Goal: Task Accomplishment & Management: Manage account settings

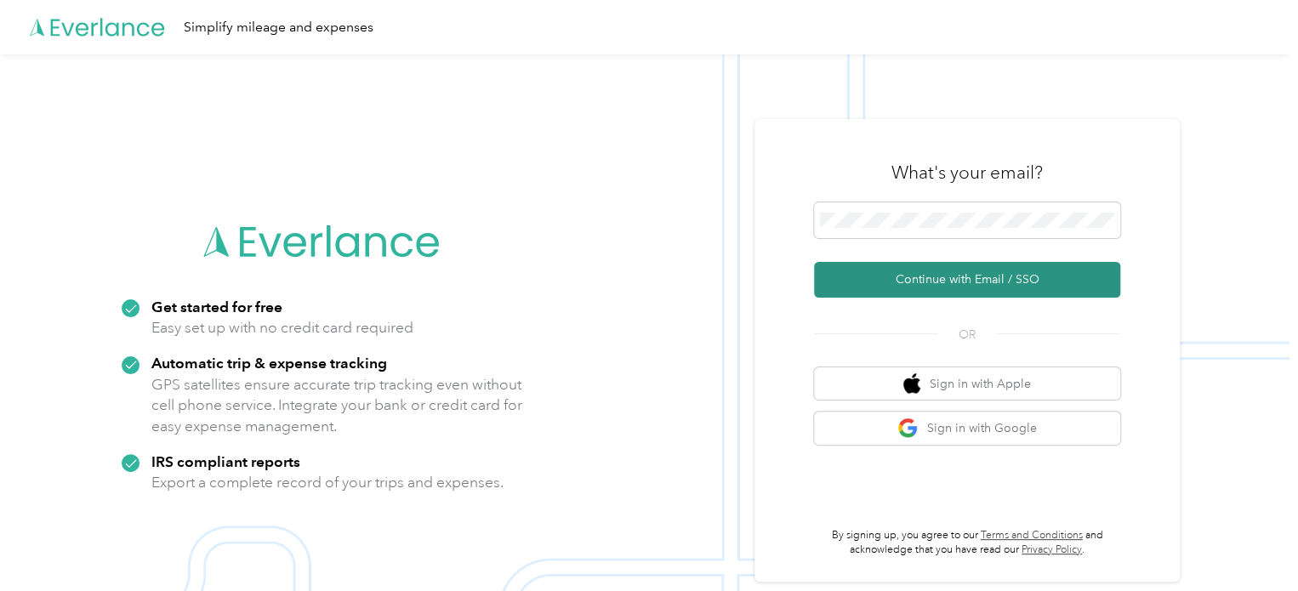
click at [1072, 286] on button "Continue with Email / SSO" at bounding box center [967, 280] width 306 height 36
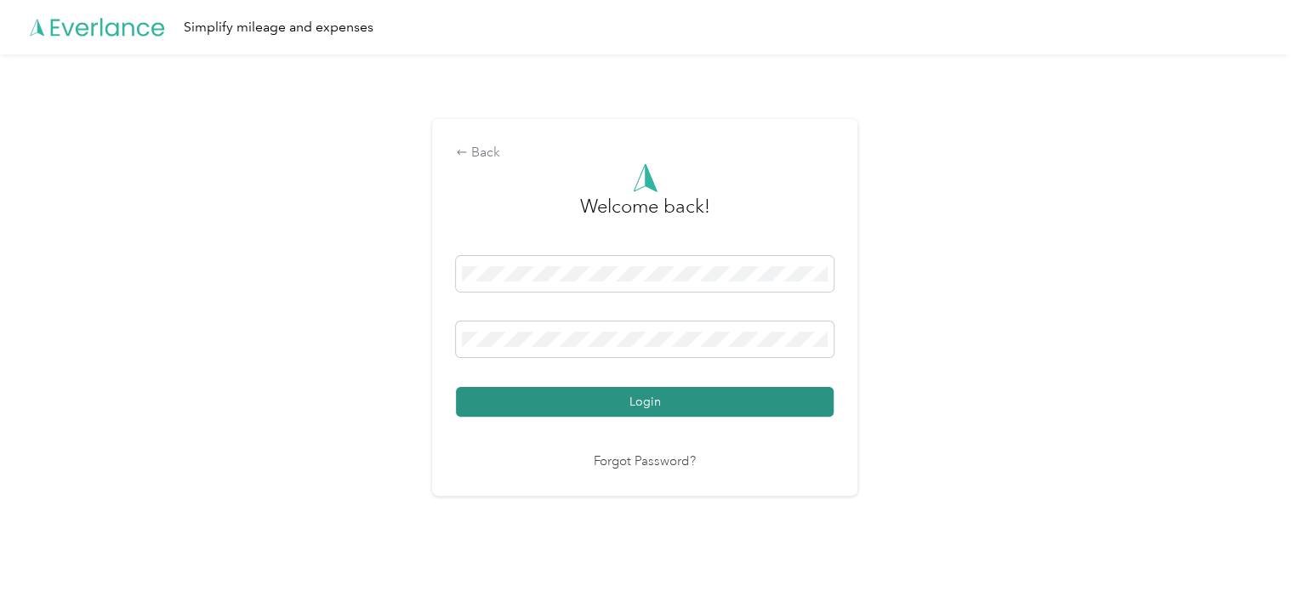
click at [697, 404] on button "Login" at bounding box center [645, 402] width 378 height 30
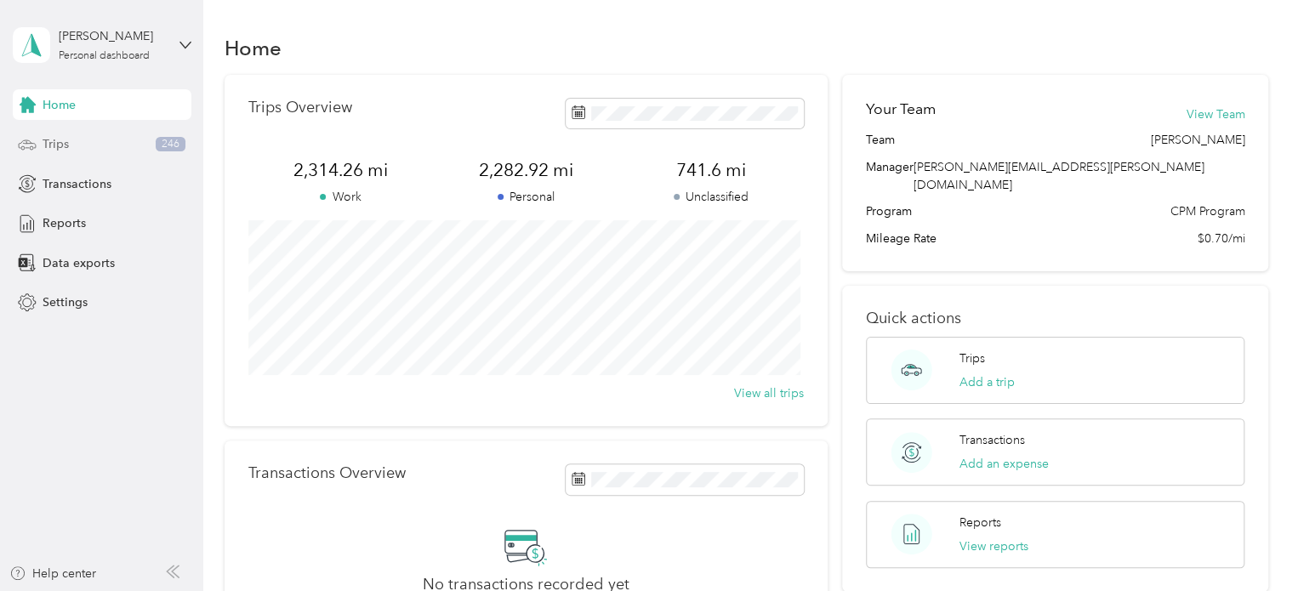
click at [60, 150] on span "Trips" at bounding box center [56, 144] width 26 height 18
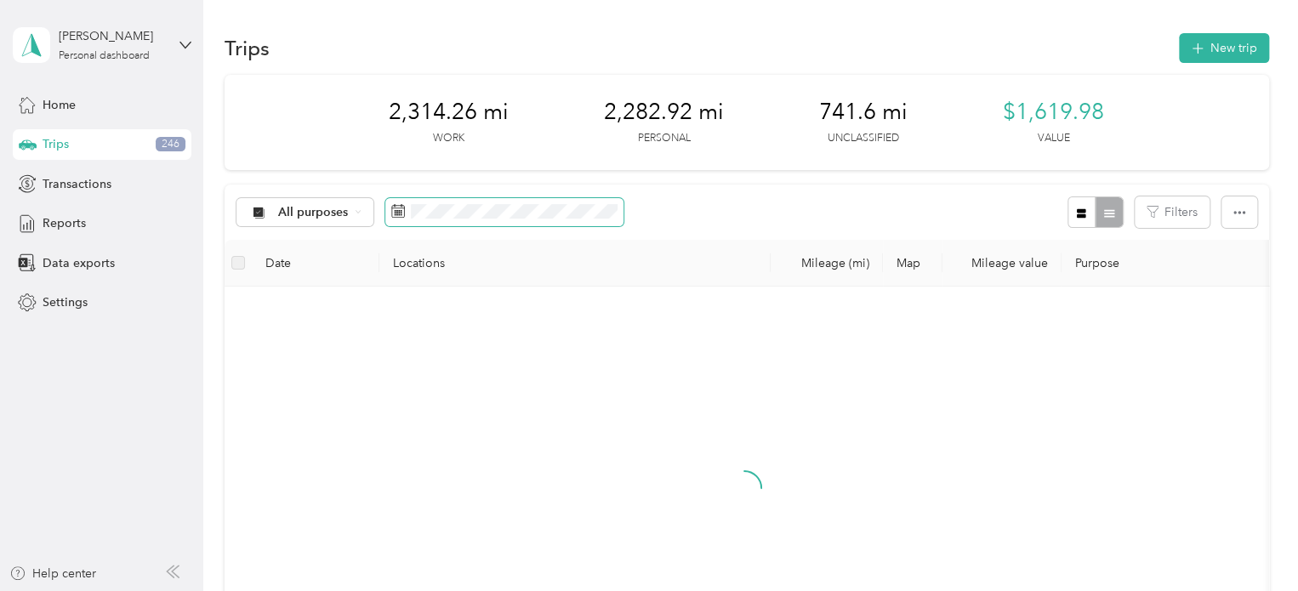
click at [482, 220] on span at bounding box center [504, 212] width 238 height 29
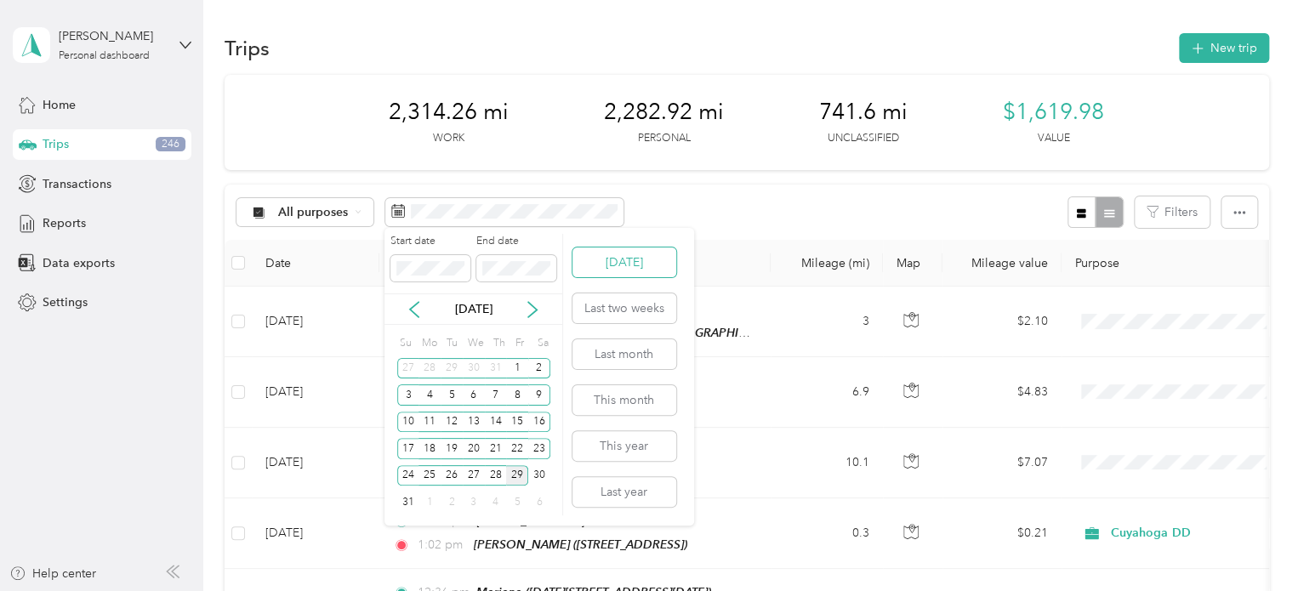
click at [618, 263] on button "[DATE]" at bounding box center [624, 262] width 104 height 30
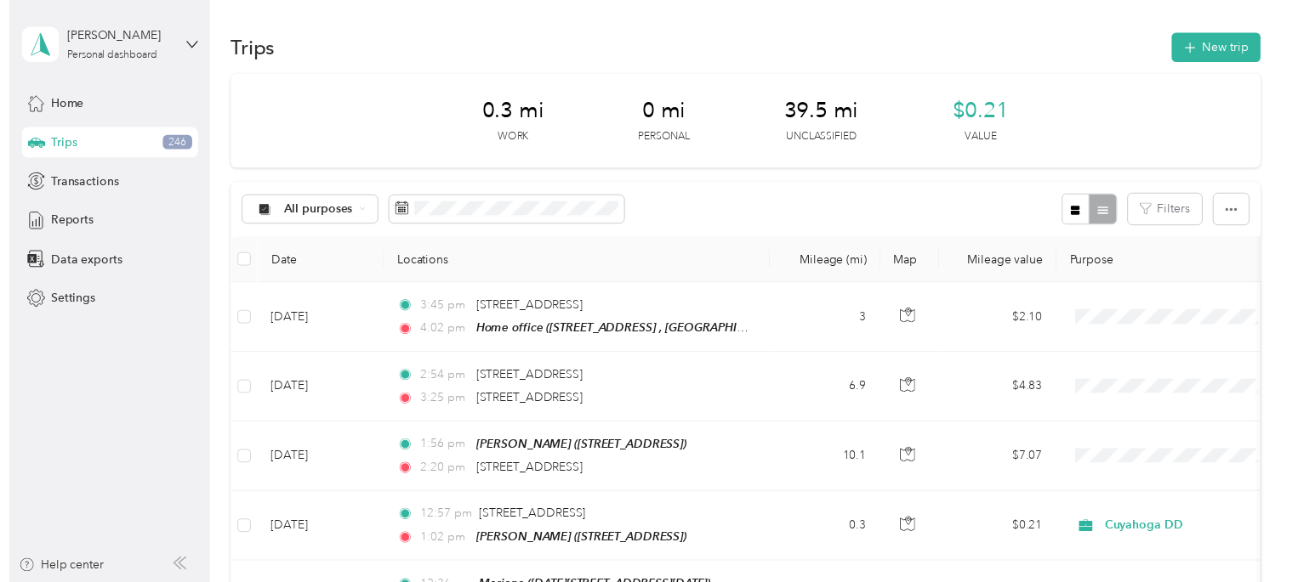
scroll to position [2, 0]
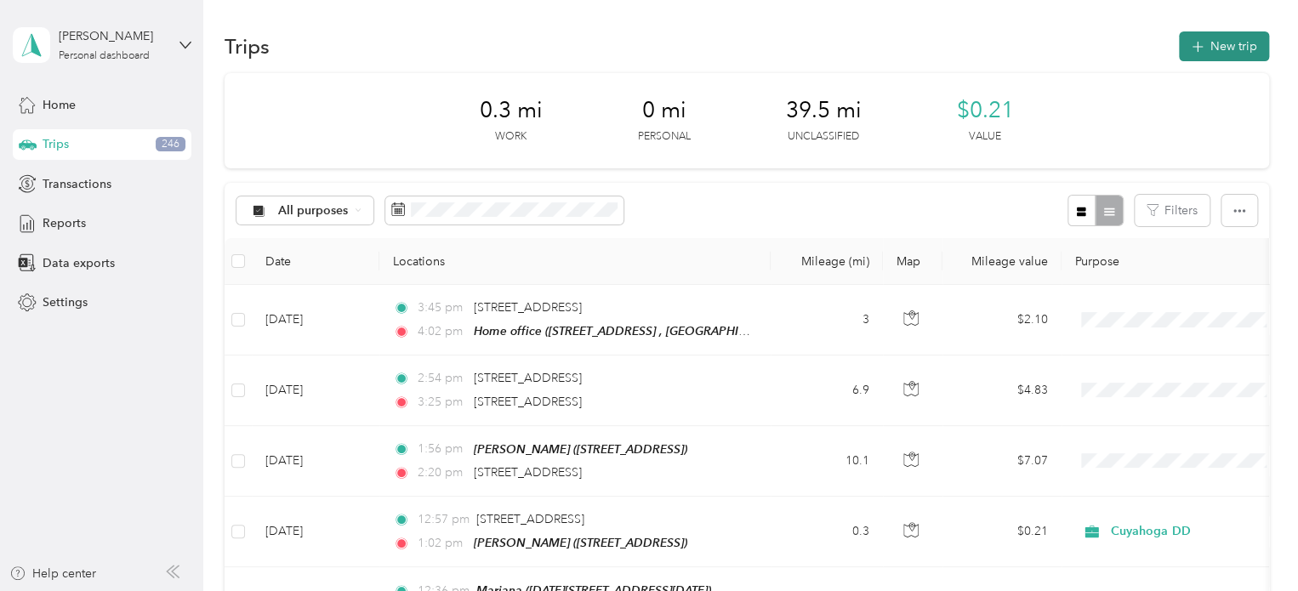
click at [1199, 49] on icon "button" at bounding box center [1197, 47] width 20 height 20
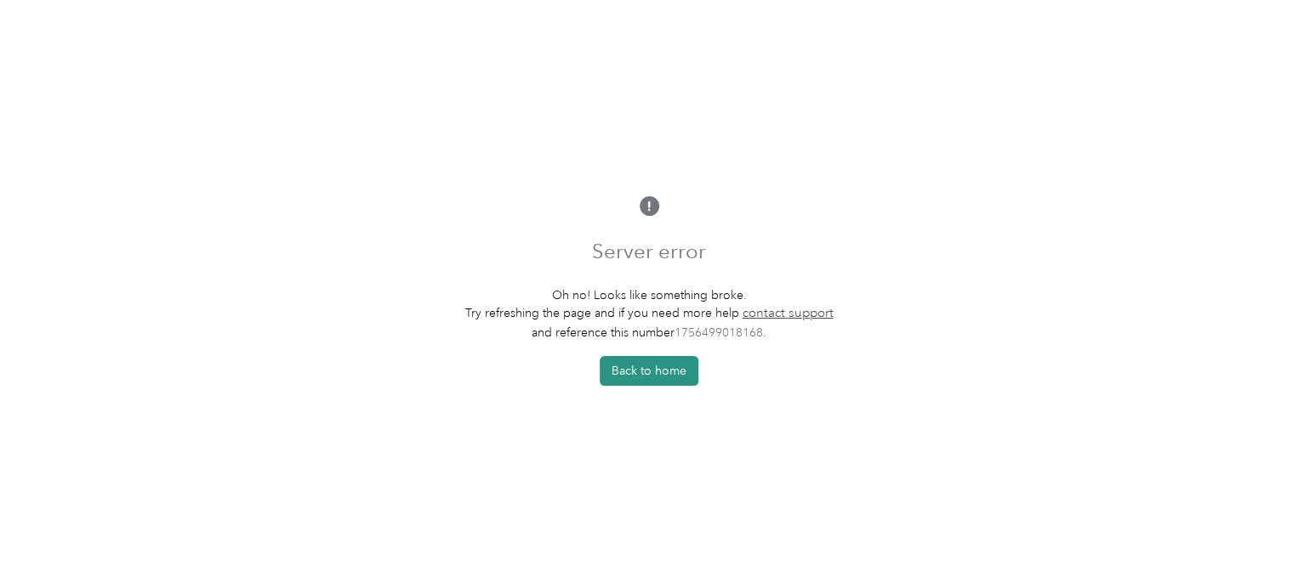
click at [645, 378] on button "Back to home" at bounding box center [648, 371] width 99 height 30
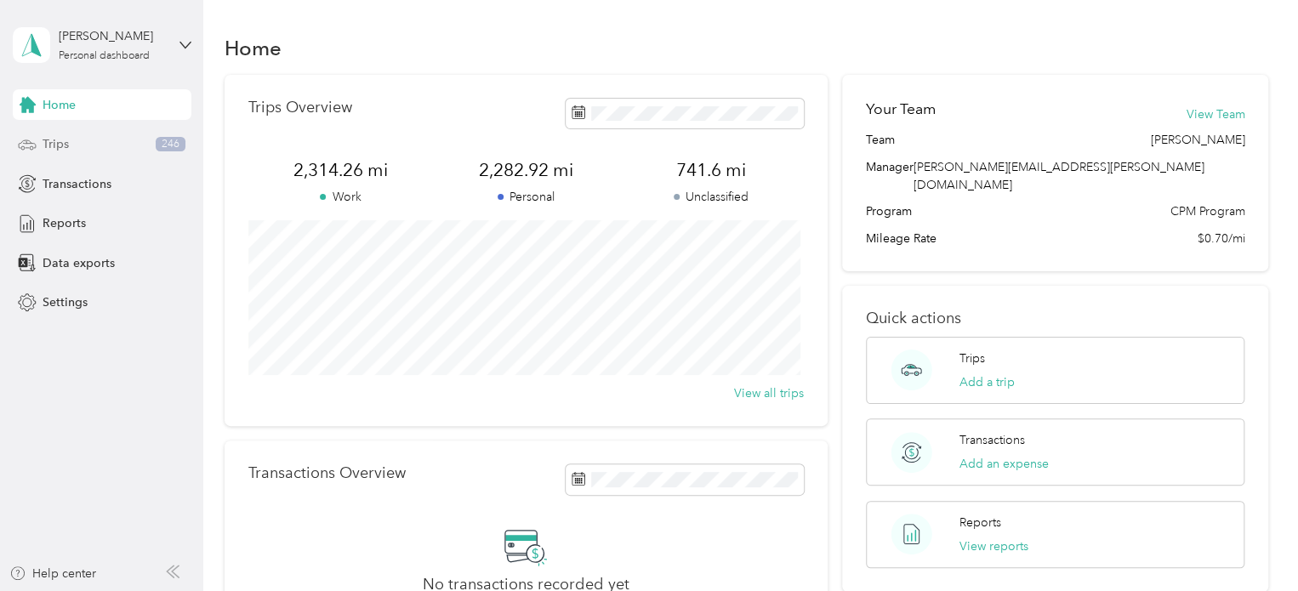
click at [72, 139] on div "Trips 246" at bounding box center [102, 144] width 179 height 31
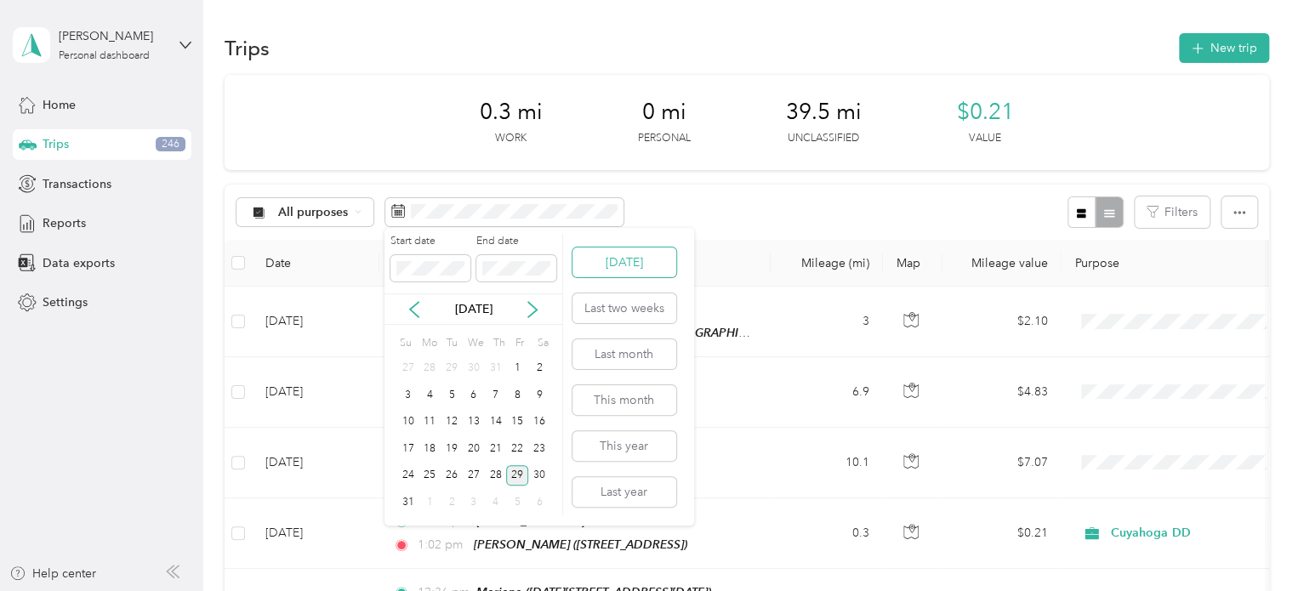
click at [610, 256] on button "[DATE]" at bounding box center [624, 262] width 104 height 30
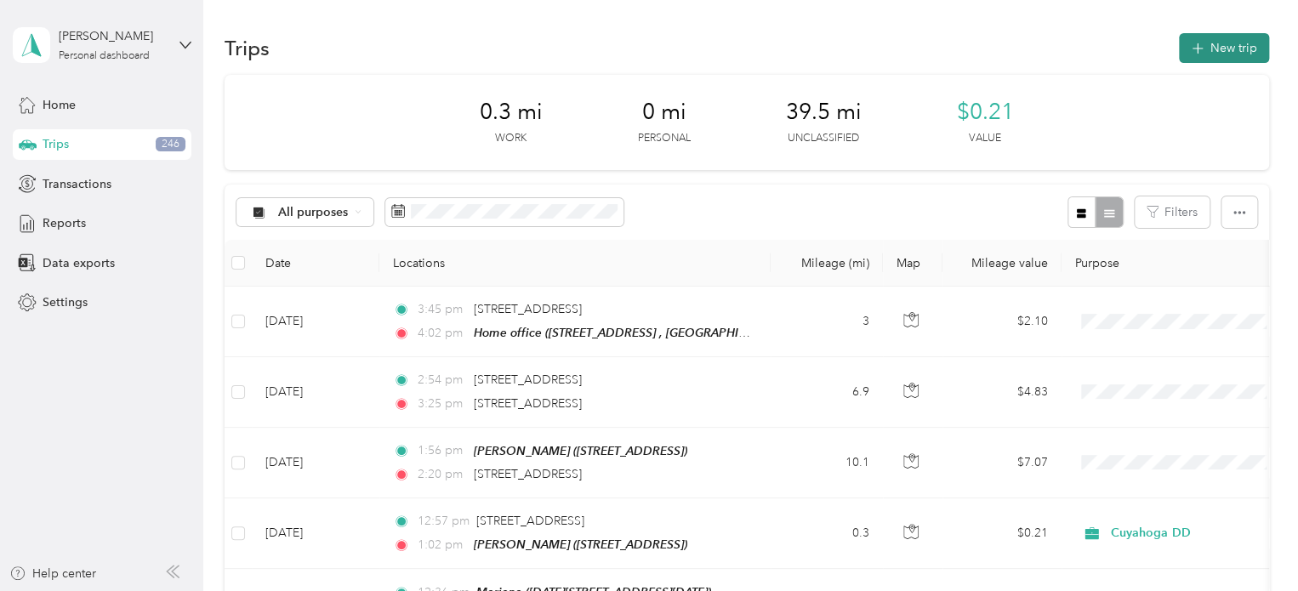
click at [1238, 42] on button "New trip" at bounding box center [1224, 48] width 90 height 30
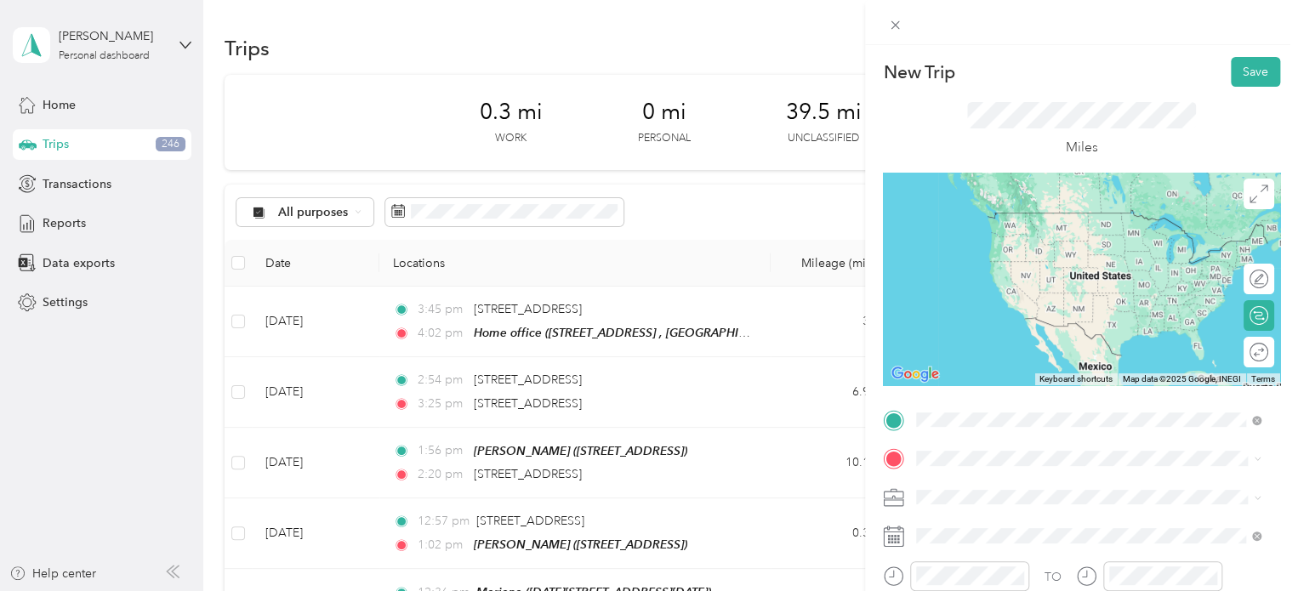
click at [1048, 232] on span "[STREET_ADDRESS], [GEOGRAPHIC_DATA], [GEOGRAPHIC_DATA], [GEOGRAPHIC_DATA]" at bounding box center [1074, 246] width 252 height 32
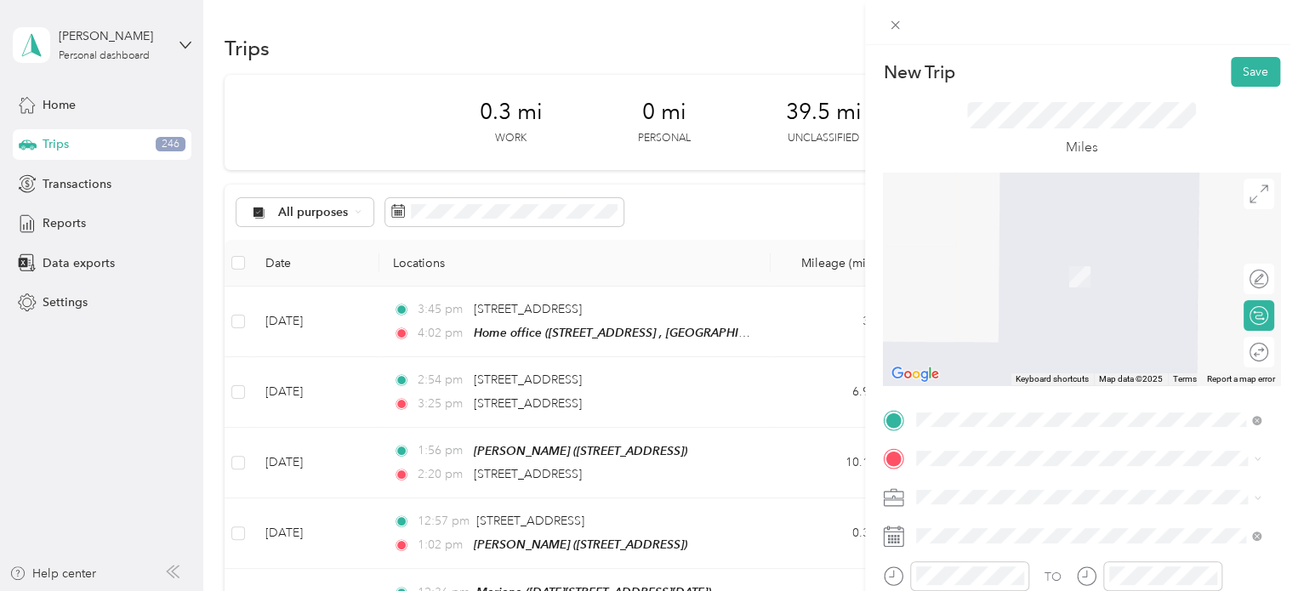
click at [1082, 276] on div "Charlotte [STREET_ADDRESS][PERSON_NAME]" at bounding box center [1049, 259] width 202 height 36
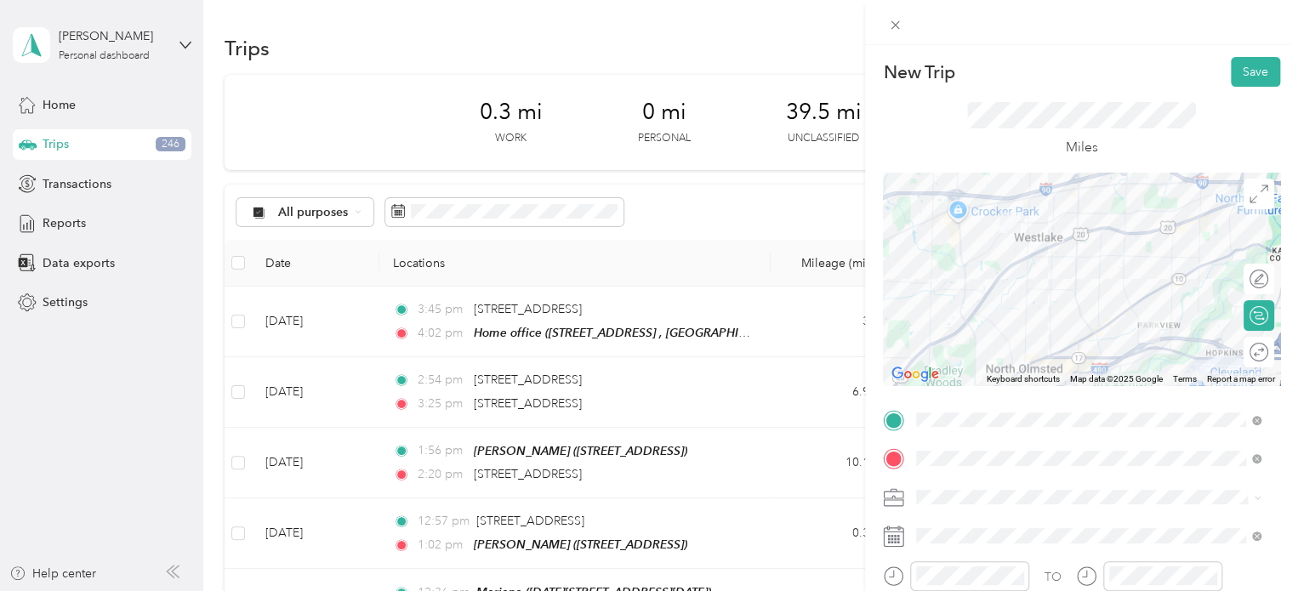
click at [962, 554] on div "Personal" at bounding box center [1088, 552] width 332 height 18
click at [1239, 71] on button "Save" at bounding box center [1254, 72] width 49 height 30
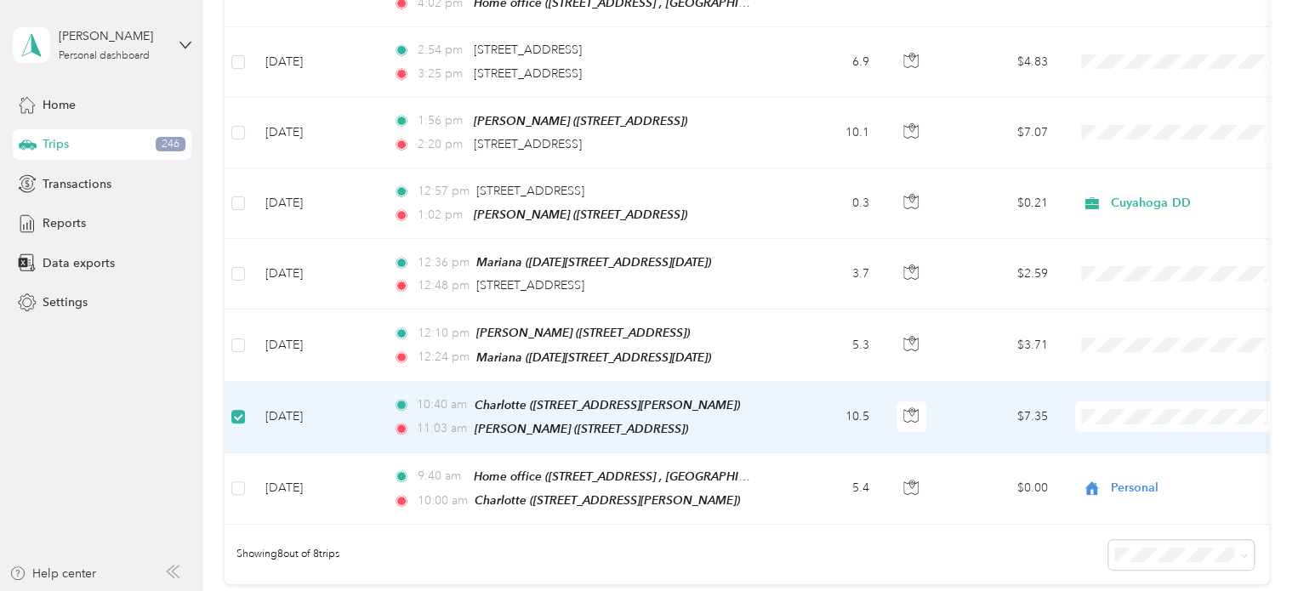
scroll to position [327, 0]
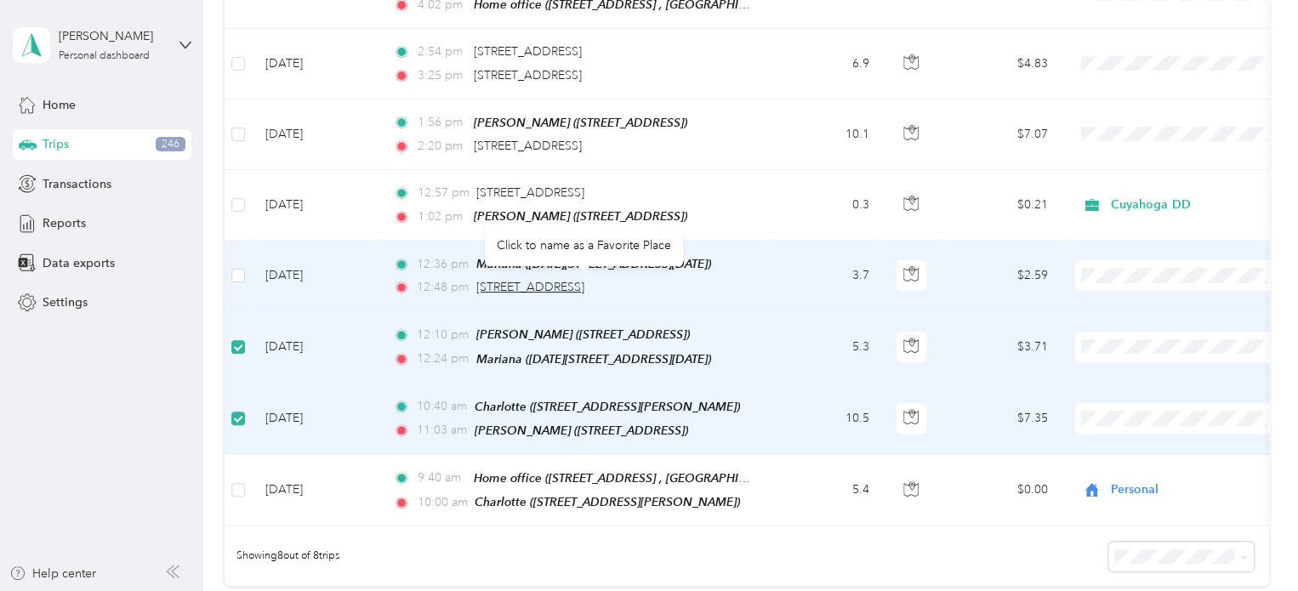
click at [529, 285] on span "[STREET_ADDRESS]" at bounding box center [530, 287] width 108 height 14
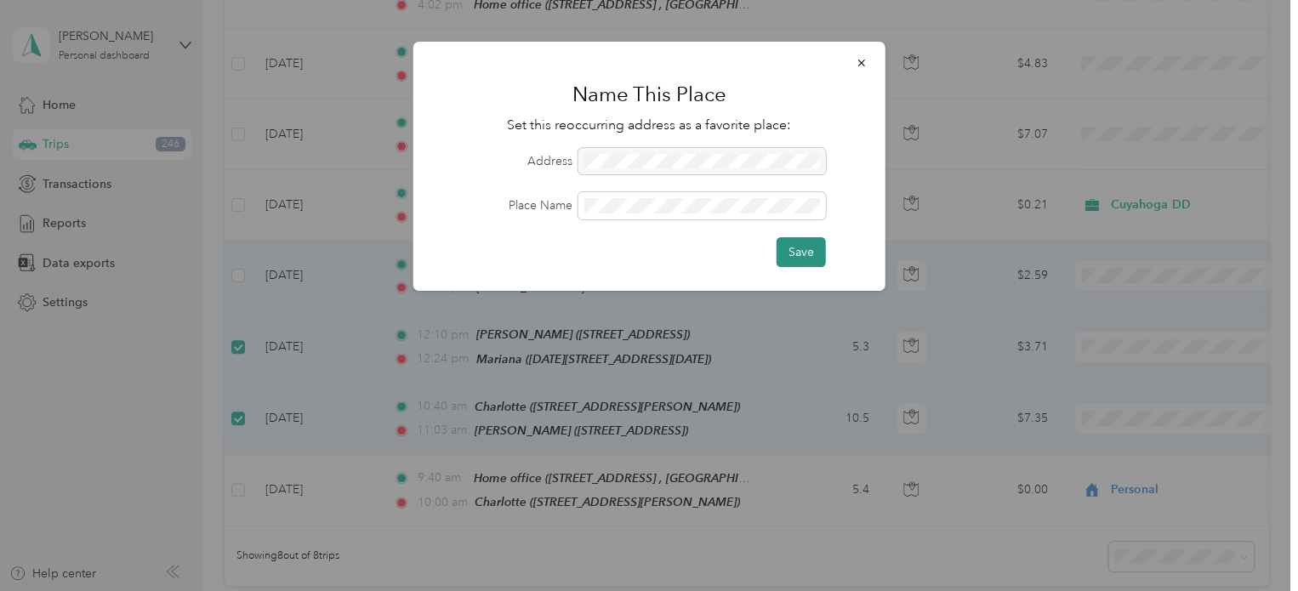
click at [816, 254] on button "Save" at bounding box center [800, 252] width 49 height 30
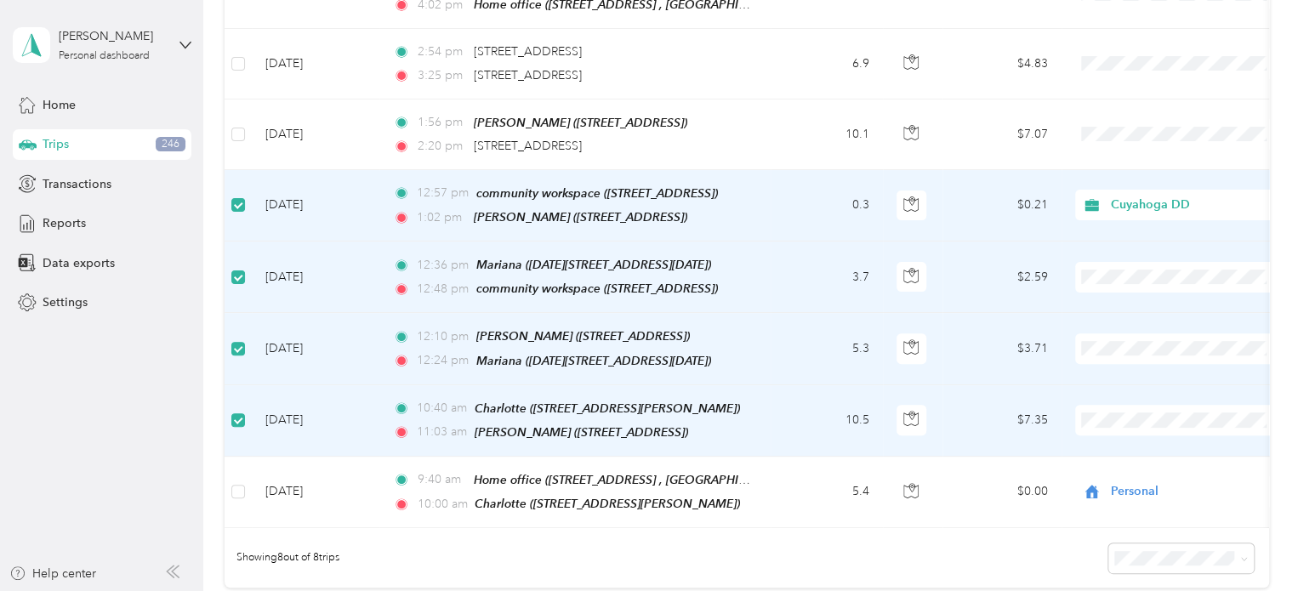
scroll to position [0, 0]
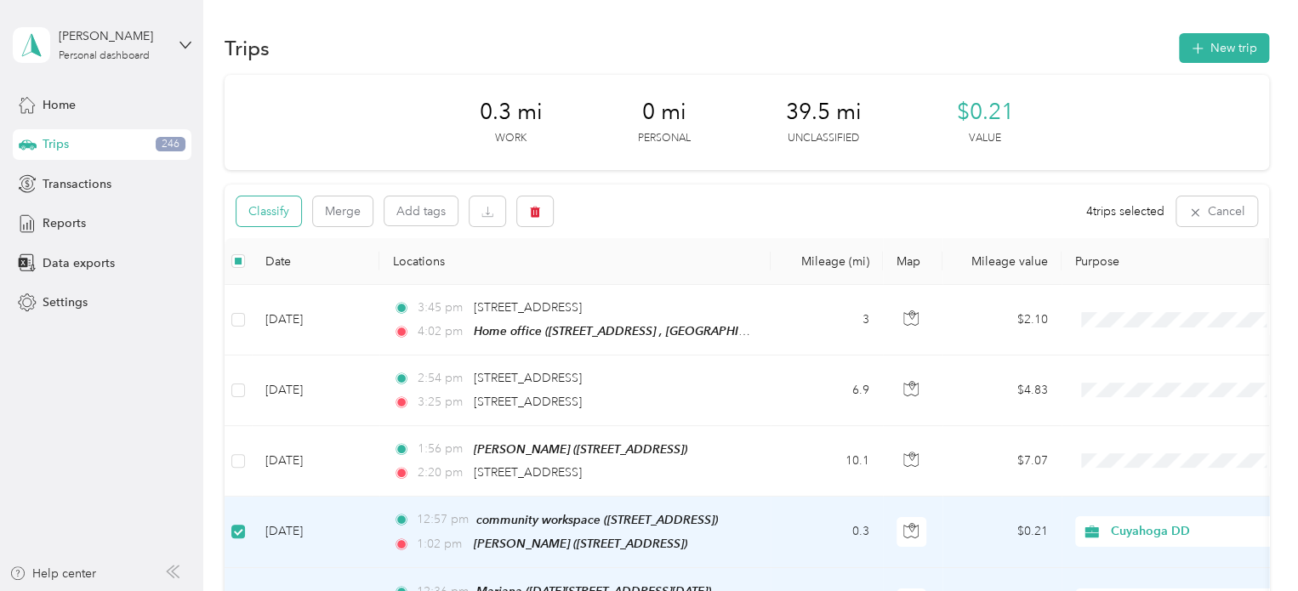
click at [264, 213] on button "Classify" at bounding box center [268, 211] width 65 height 30
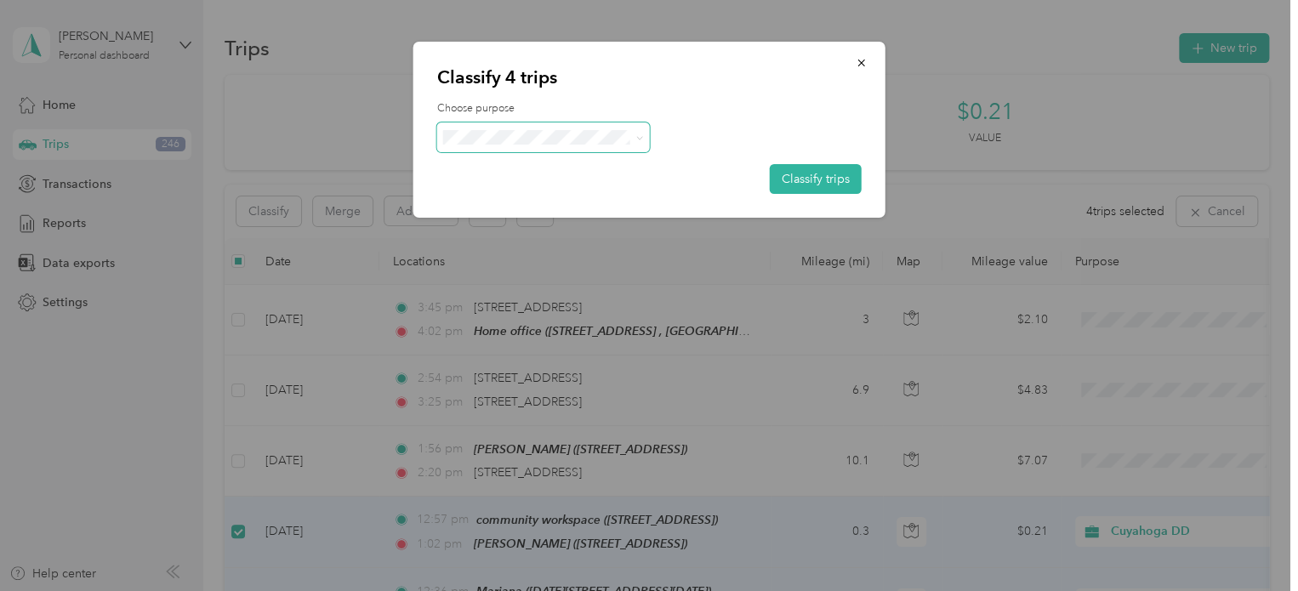
click at [475, 147] on span at bounding box center [543, 137] width 213 height 30
click at [483, 165] on span "Cuyahoga DD" at bounding box center [558, 169] width 158 height 18
click at [784, 179] on button "Classify trips" at bounding box center [816, 179] width 92 height 30
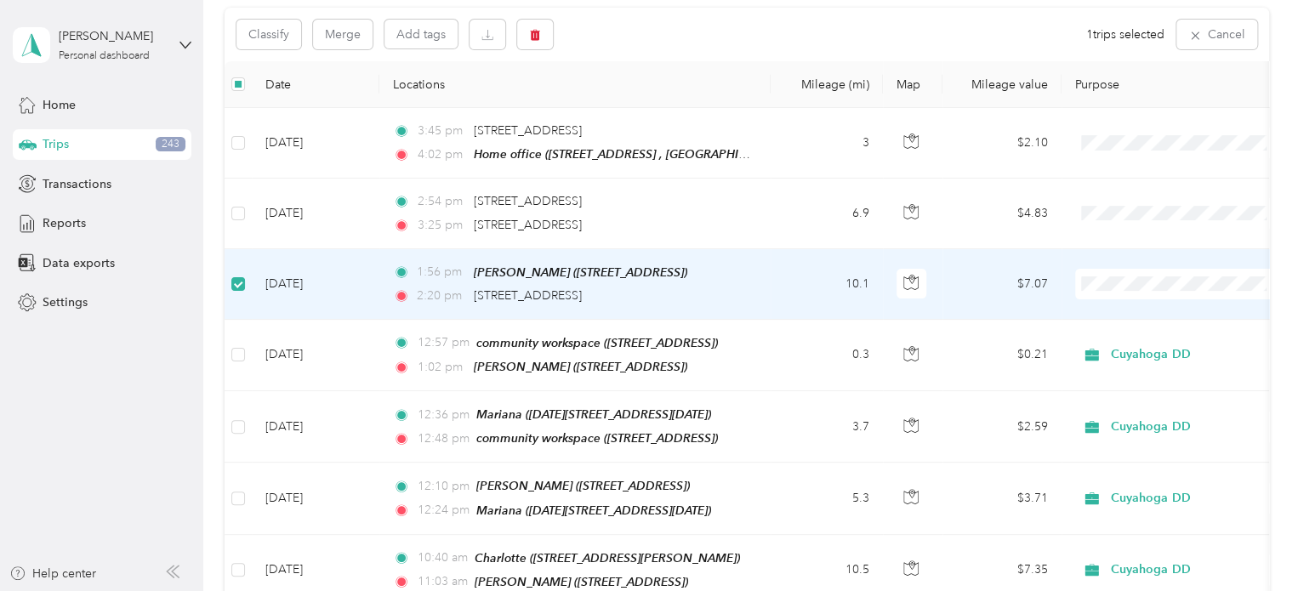
scroll to position [175, 0]
click at [1106, 343] on span "Personal" at bounding box center [1180, 336] width 187 height 18
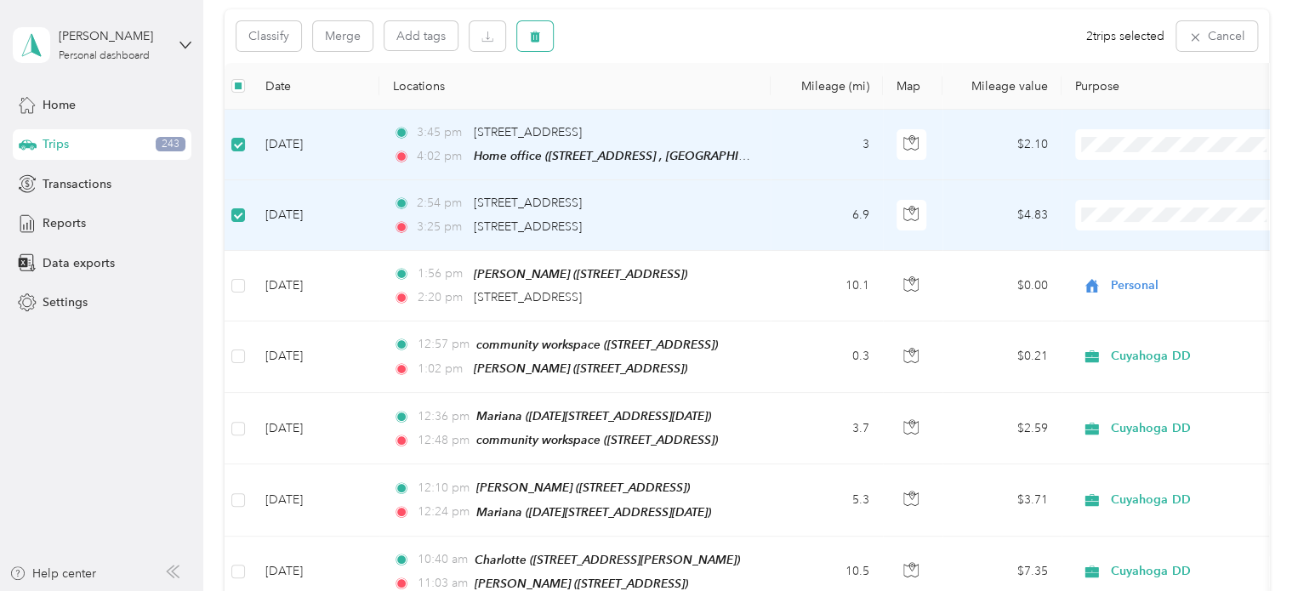
click at [533, 30] on span "button" at bounding box center [535, 36] width 12 height 14
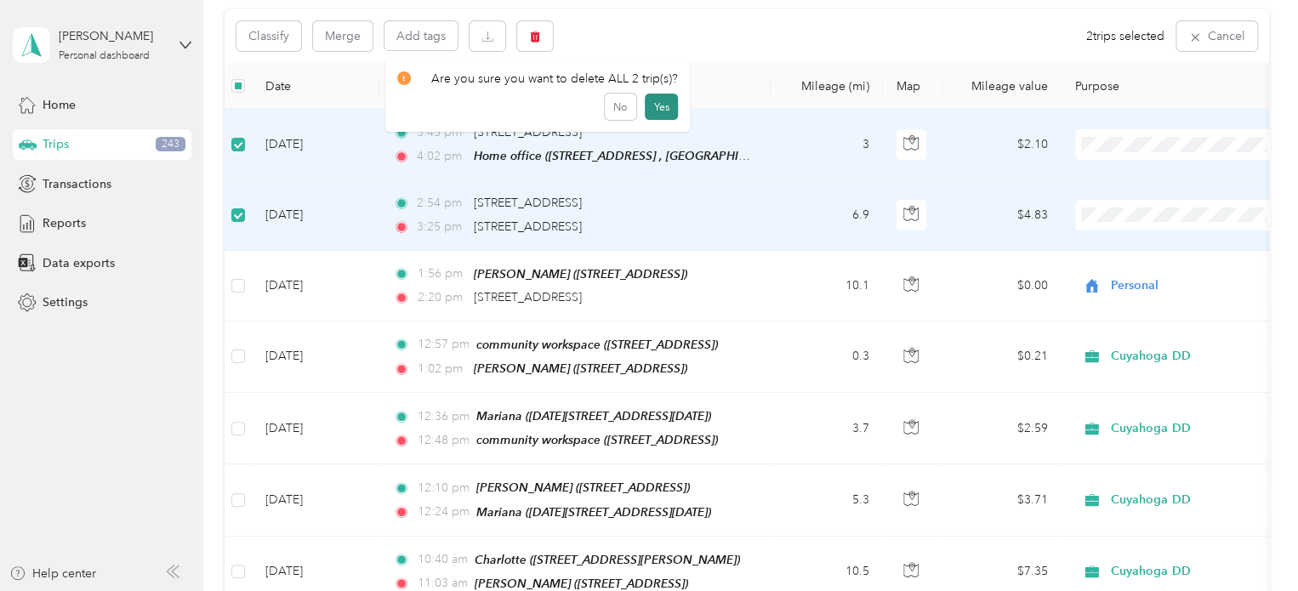
click at [651, 107] on button "Yes" at bounding box center [661, 107] width 33 height 27
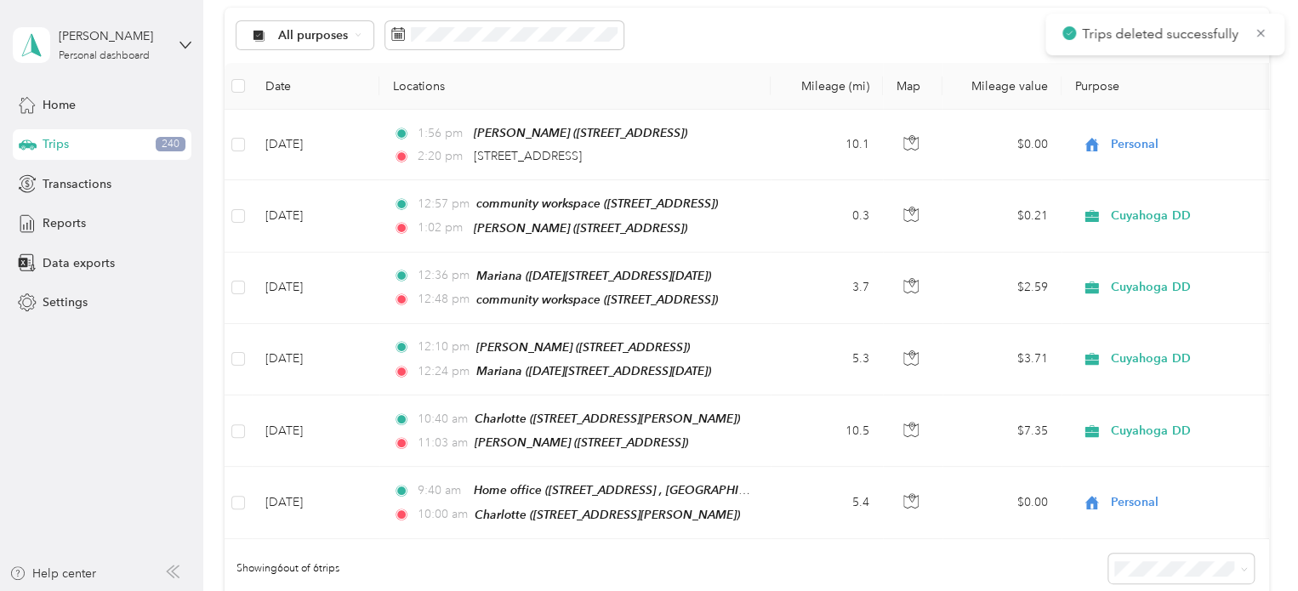
scroll to position [0, 0]
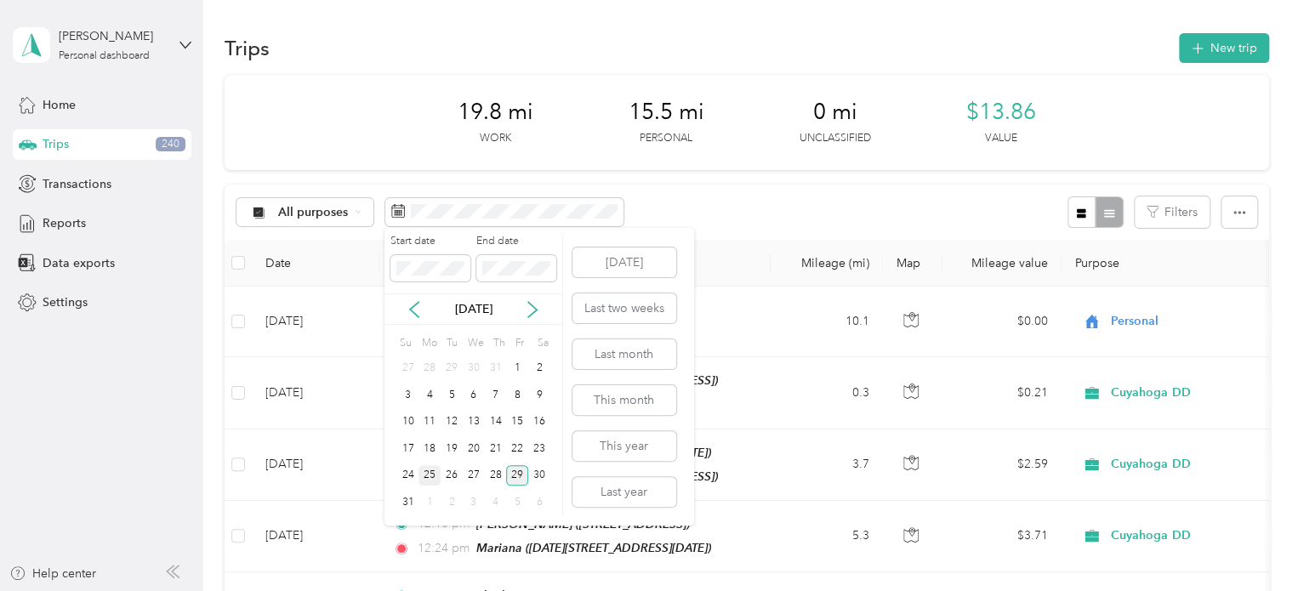
click at [432, 470] on div "25" at bounding box center [429, 475] width 22 height 21
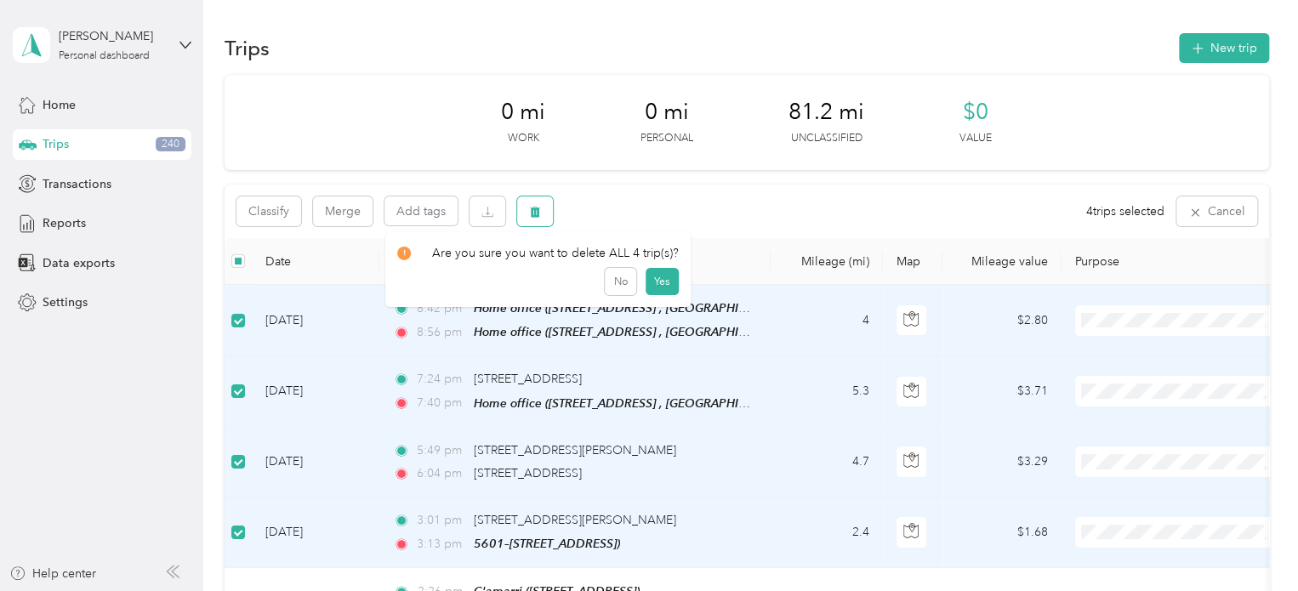
click at [540, 218] on span "button" at bounding box center [535, 211] width 12 height 14
click at [653, 278] on button "Yes" at bounding box center [661, 282] width 33 height 27
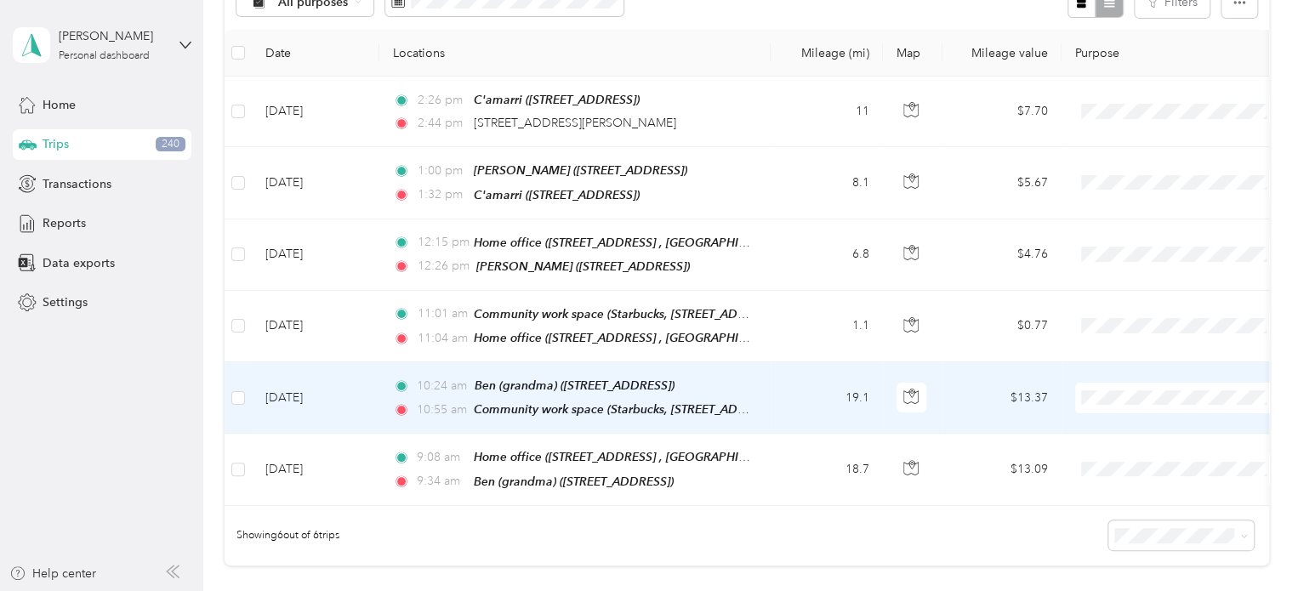
scroll to position [211, 0]
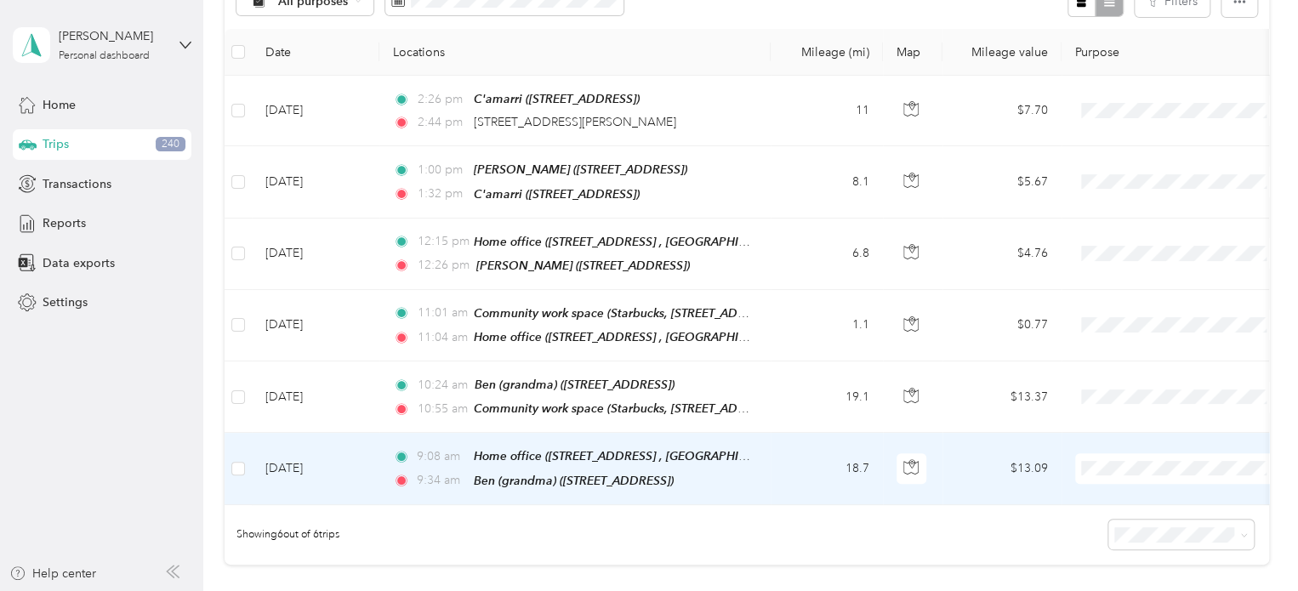
click at [1128, 517] on span "Personal" at bounding box center [1194, 515] width 157 height 18
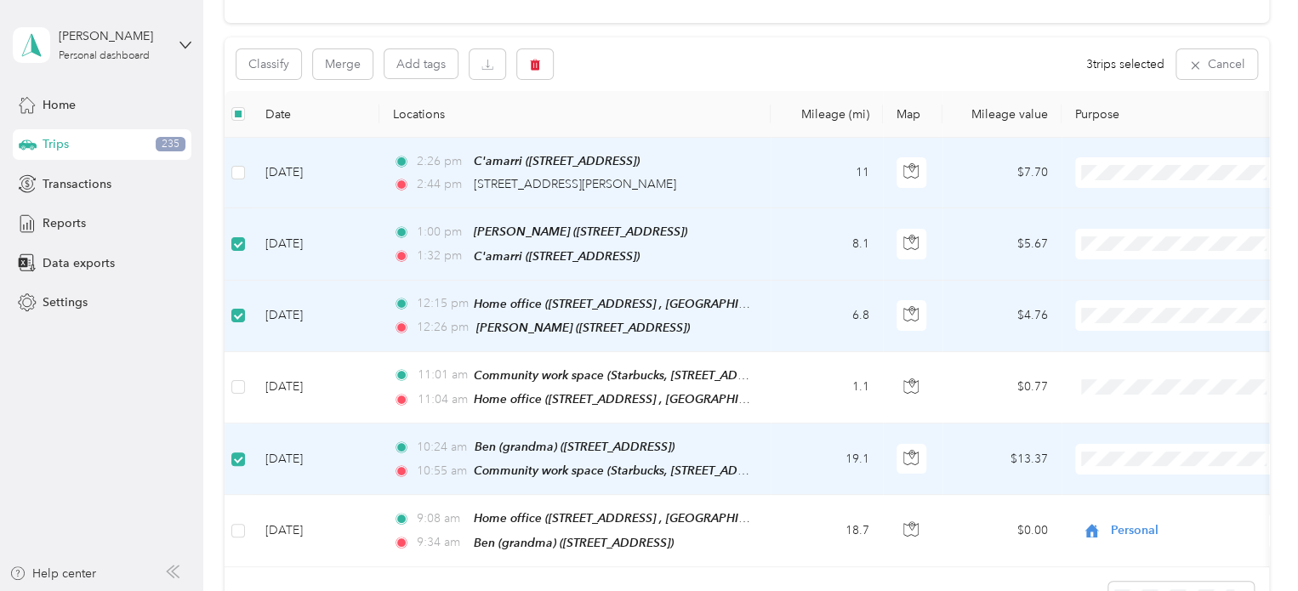
scroll to position [134, 0]
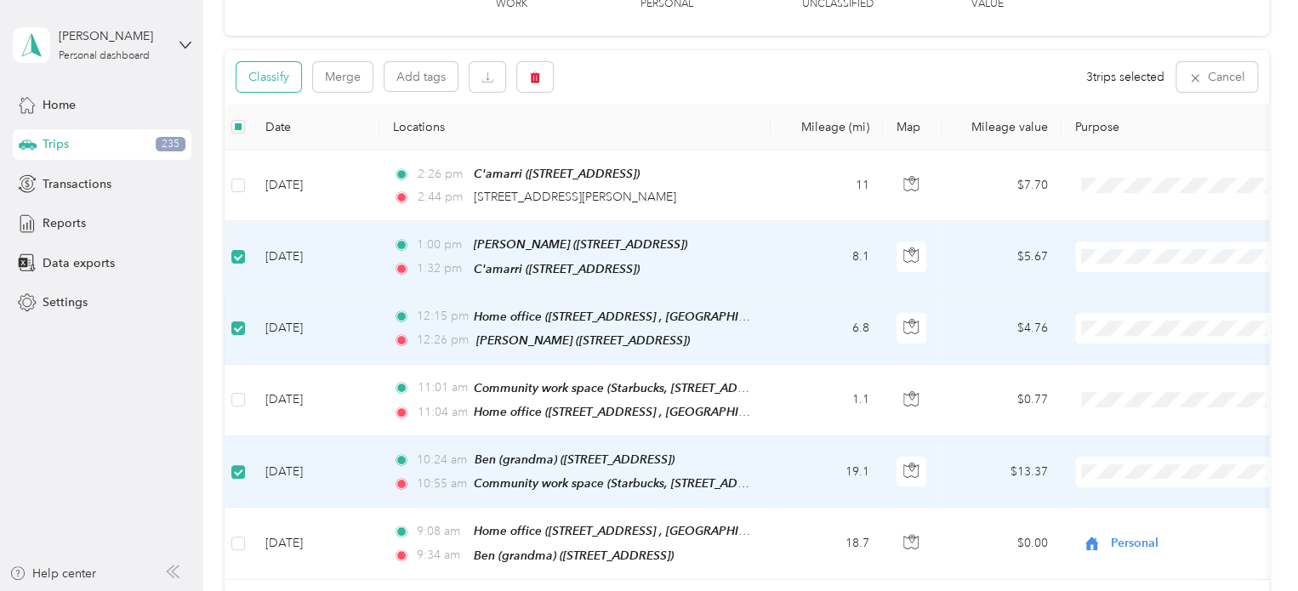
click at [282, 81] on button "Classify" at bounding box center [268, 77] width 65 height 30
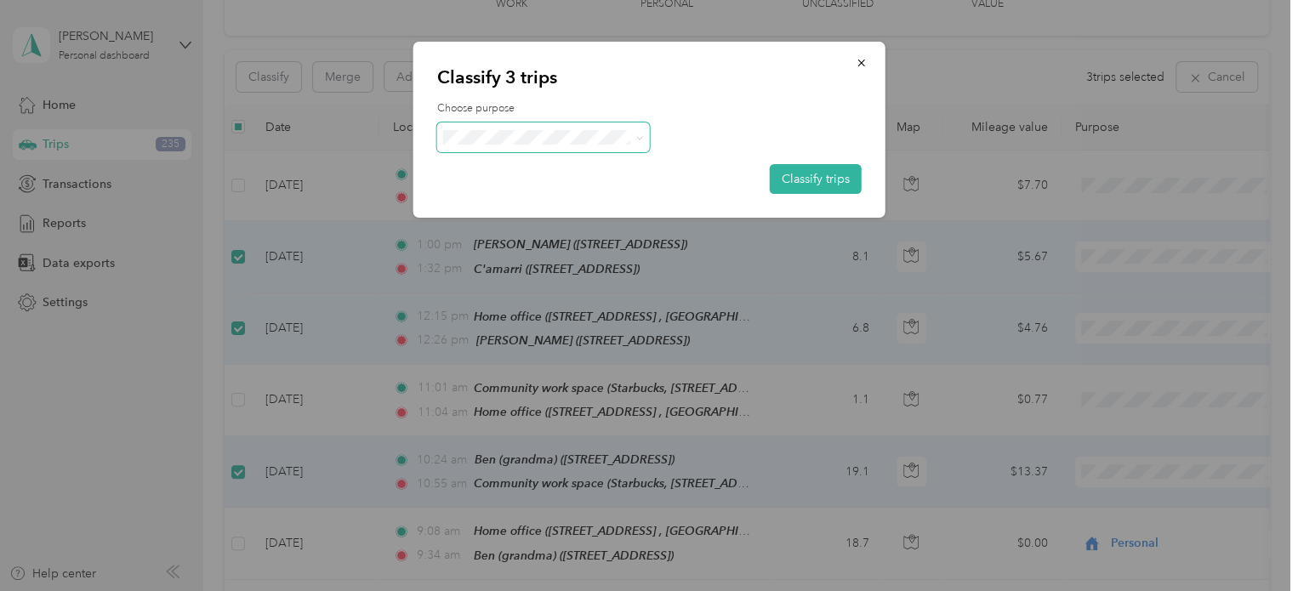
click at [629, 139] on span at bounding box center [636, 137] width 14 height 18
click at [638, 139] on icon at bounding box center [638, 137] width 5 height 3
click at [618, 194] on span "Personal" at bounding box center [558, 196] width 158 height 18
click at [586, 170] on li "Cuyahoga DD" at bounding box center [542, 168] width 213 height 30
click at [799, 173] on button "Classify trips" at bounding box center [816, 179] width 92 height 30
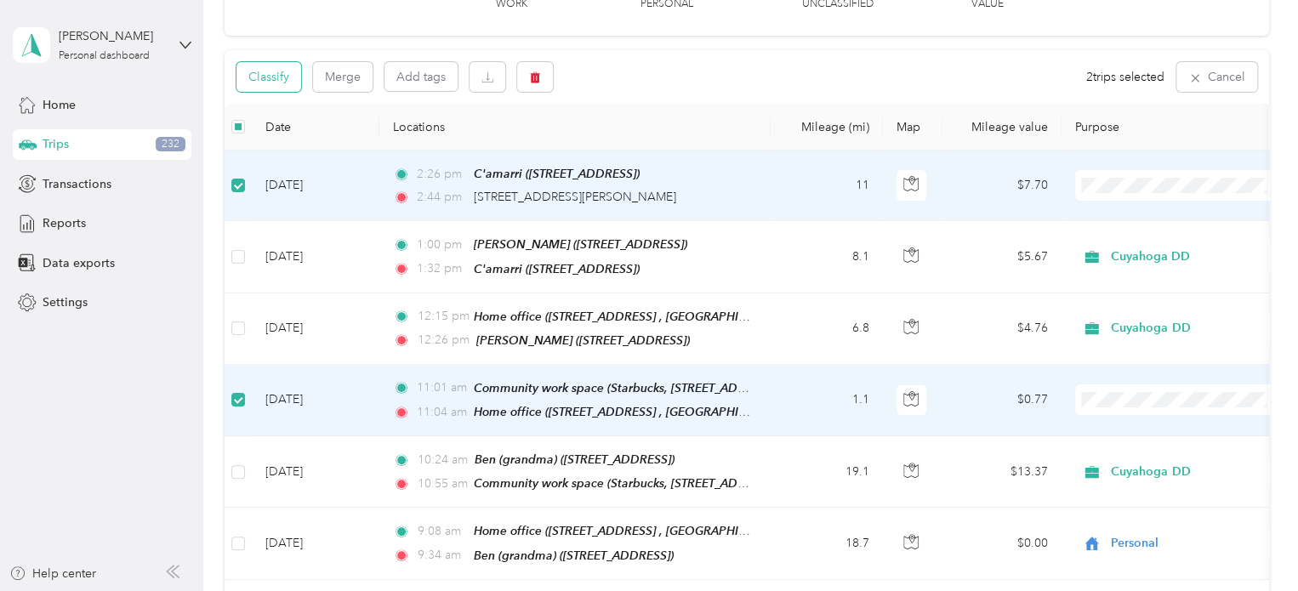
click at [270, 82] on button "Classify" at bounding box center [268, 77] width 65 height 30
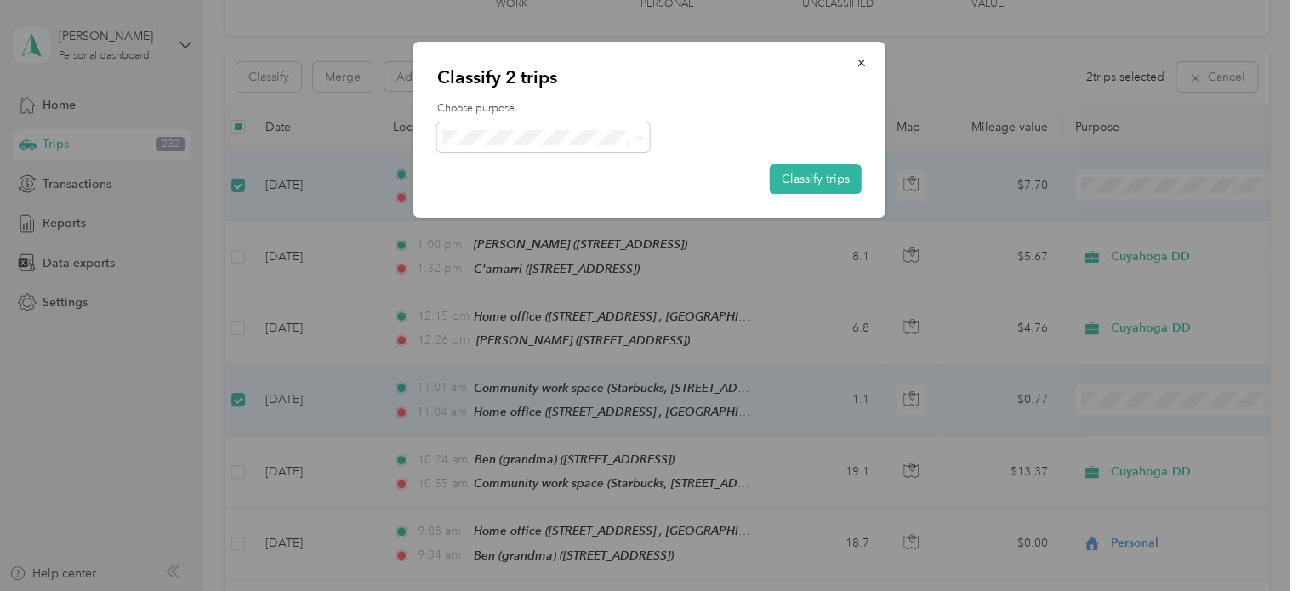
click at [504, 198] on li "Personal" at bounding box center [542, 198] width 213 height 30
click at [816, 179] on button "Classify trips" at bounding box center [816, 179] width 92 height 30
